Goal: Task Accomplishment & Management: Manage account settings

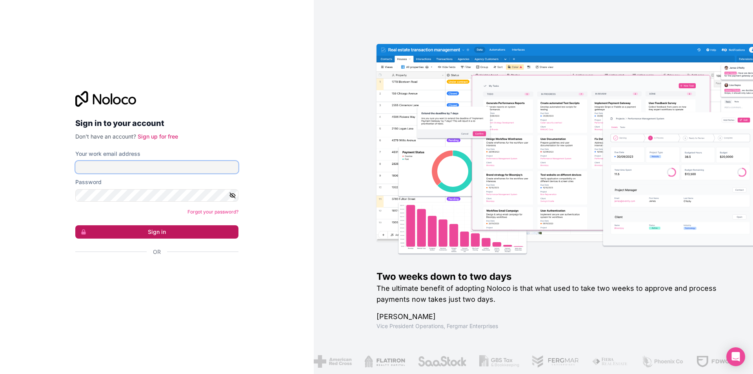
type input "**********"
click at [179, 233] on button "Sign in" at bounding box center [156, 231] width 163 height 13
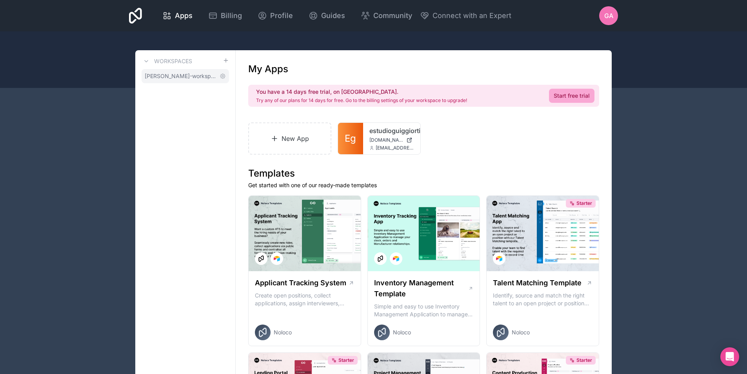
click at [181, 73] on span "gonzalo-avalos-workspace" at bounding box center [181, 76] width 72 height 8
click at [611, 17] on span "GA" at bounding box center [608, 15] width 9 height 9
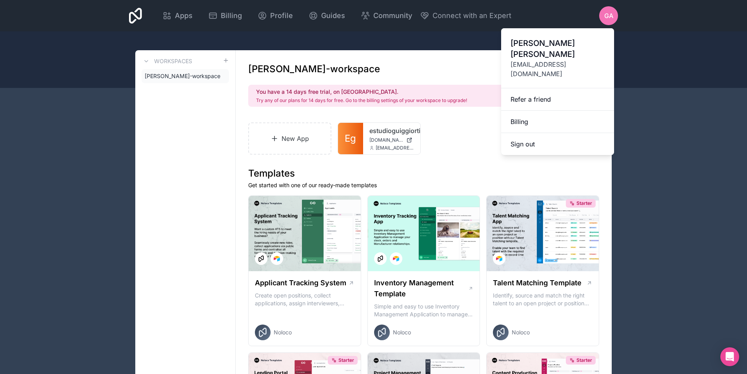
click at [538, 44] on span "Gonzalo Avalos" at bounding box center [558, 49] width 94 height 22
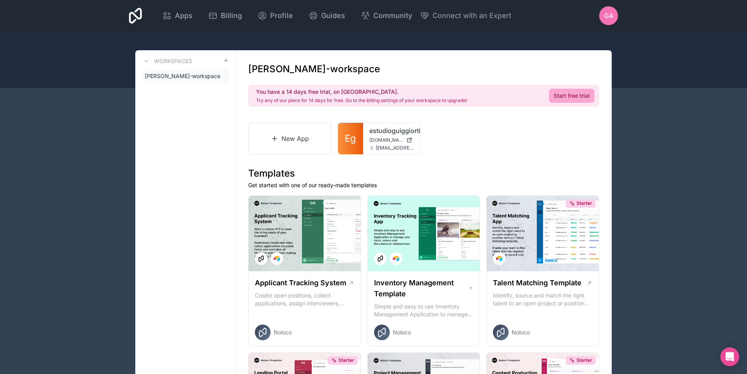
click at [603, 11] on div "GA" at bounding box center [608, 15] width 19 height 19
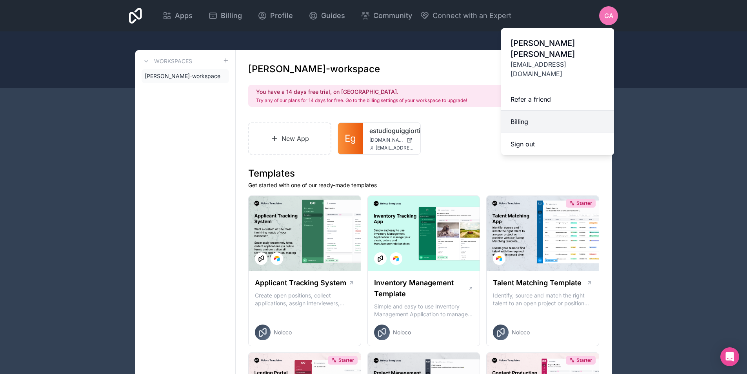
click at [518, 111] on link "Billing" at bounding box center [557, 122] width 113 height 22
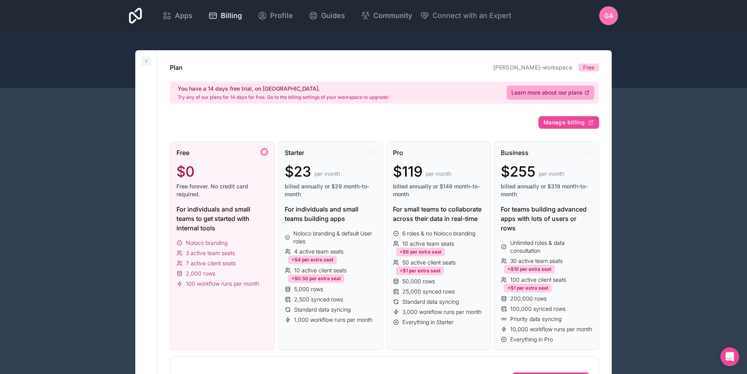
click at [145, 61] on icon at bounding box center [146, 61] width 6 height 6
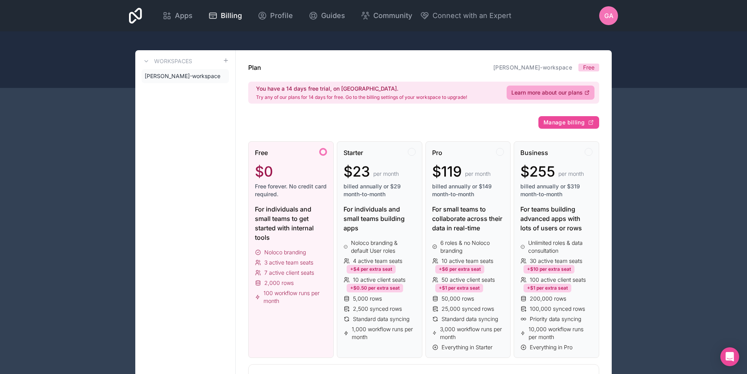
click at [129, 12] on div "Apps Billing Profile Guides Community Connect with an Expert GA Billing Profile…" at bounding box center [374, 15] width 502 height 31
